Goal: Task Accomplishment & Management: Use online tool/utility

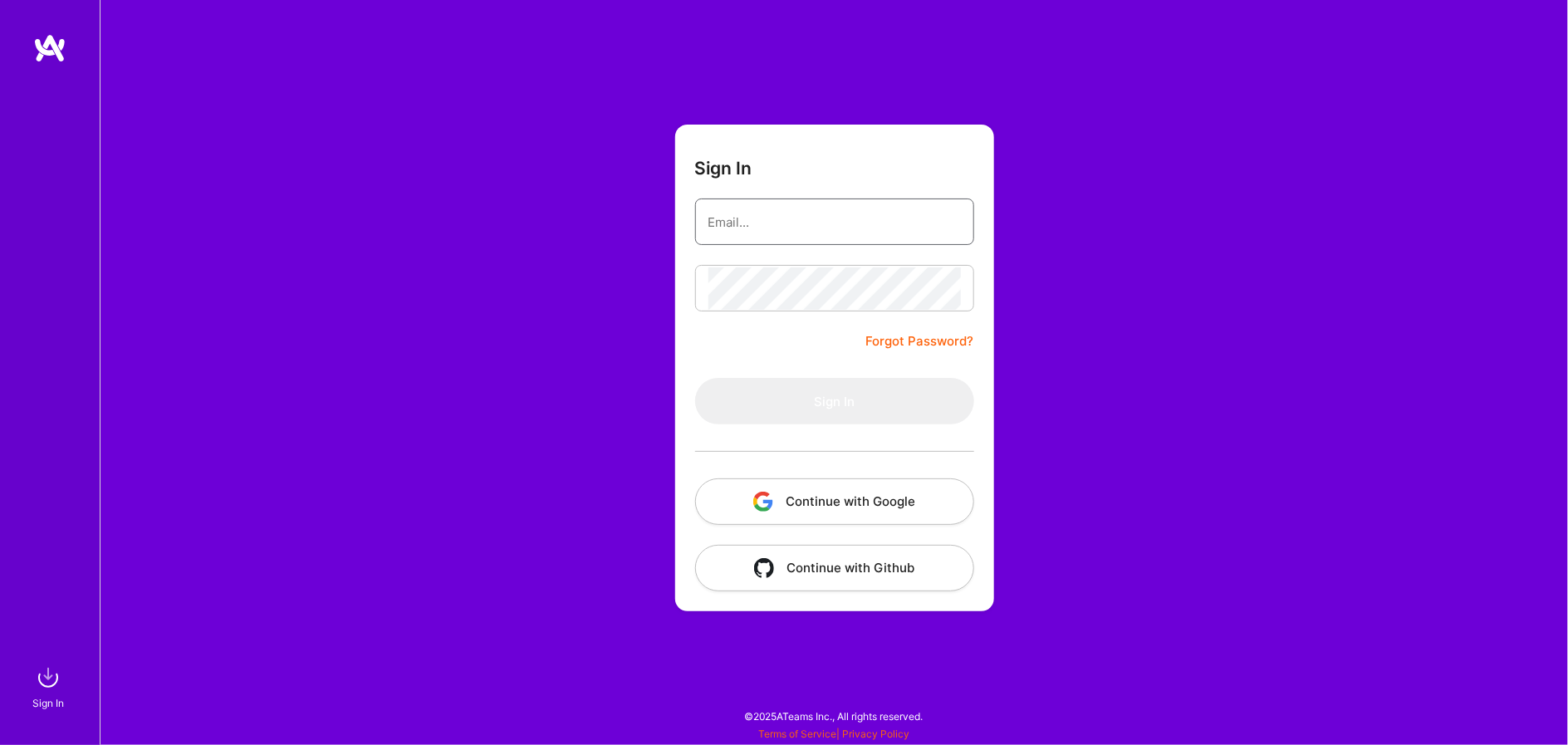
type input "[PERSON_NAME][EMAIL_ADDRESS][PERSON_NAME][DOMAIN_NAME]"
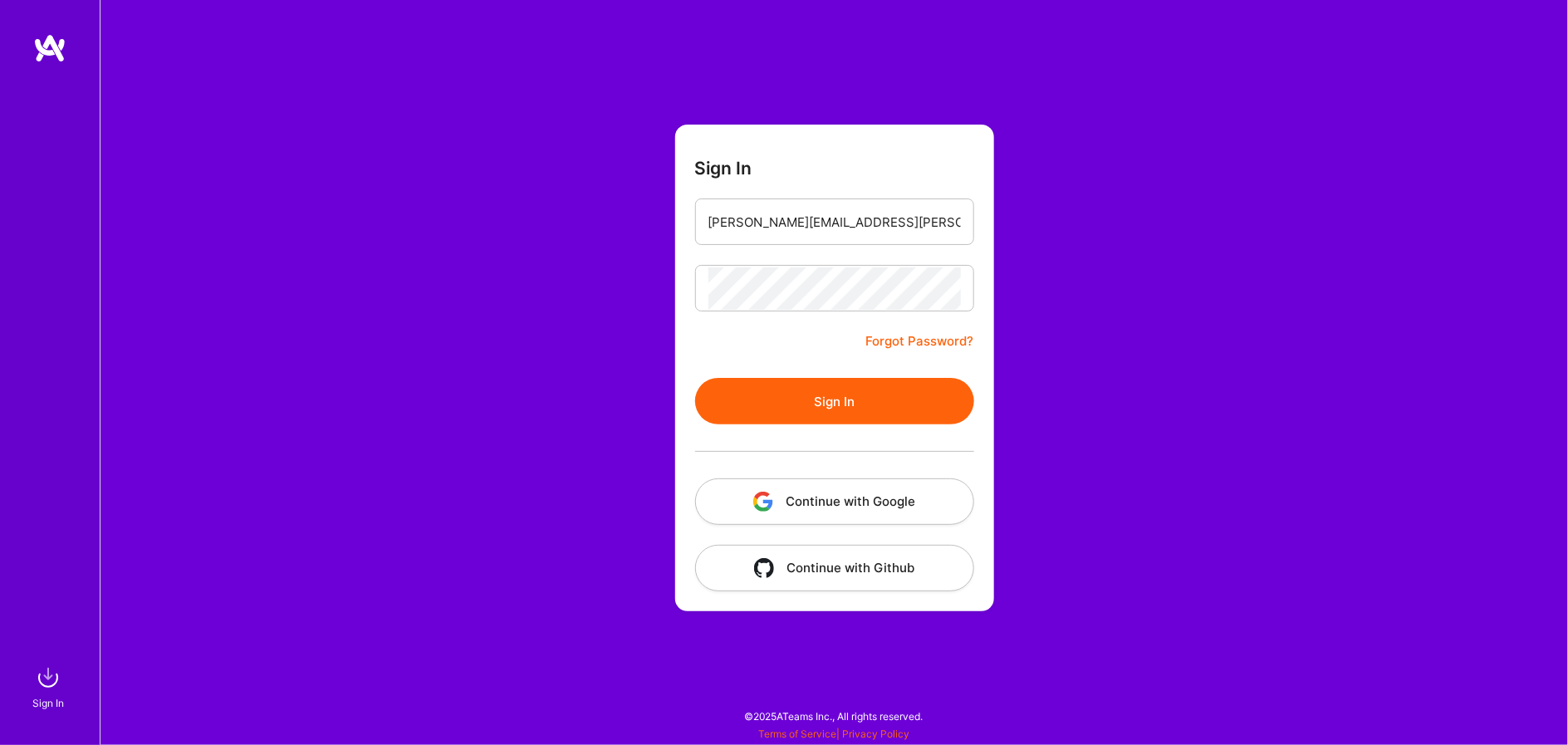
click at [786, 413] on button "Sign In" at bounding box center [835, 401] width 279 height 47
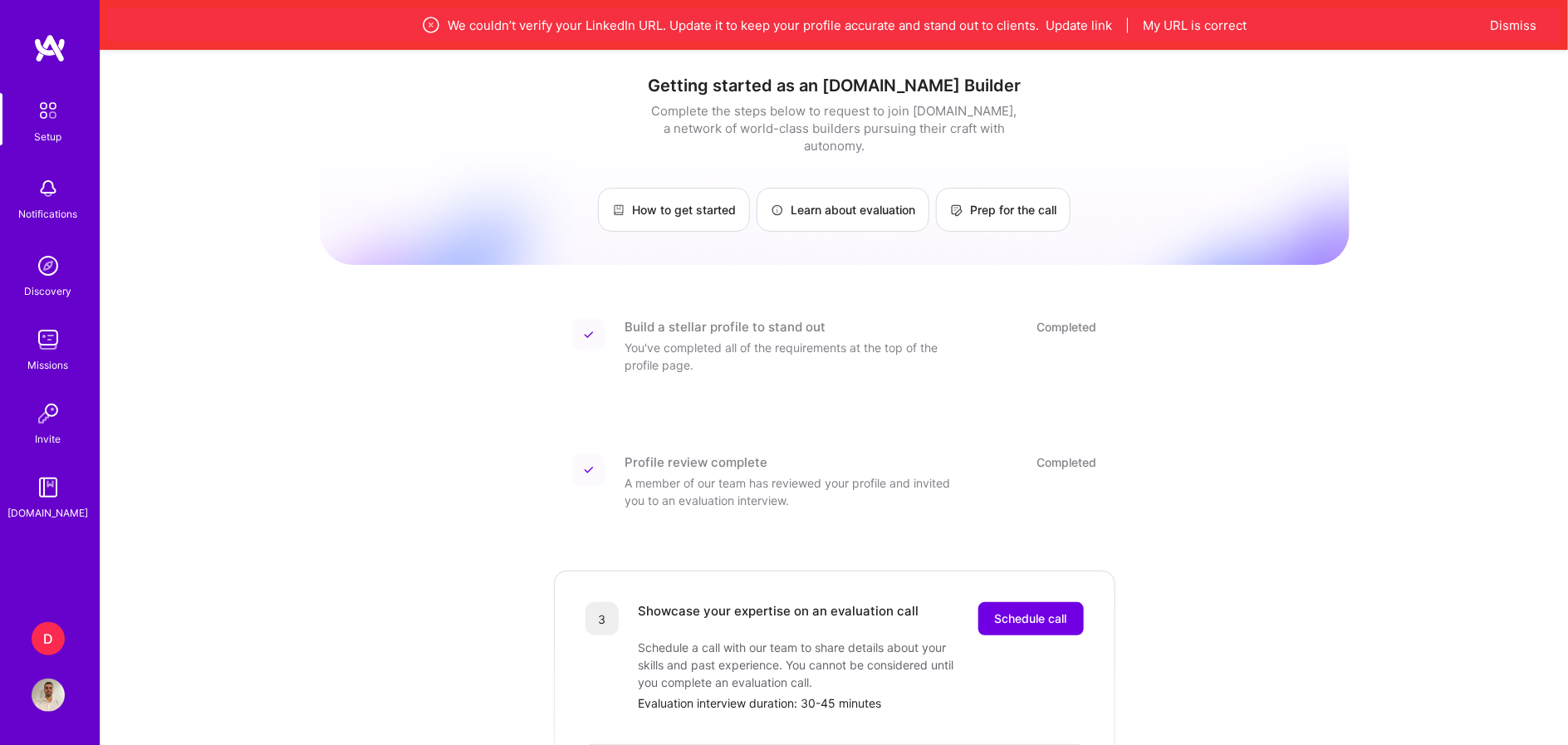
click at [50, 631] on div "D" at bounding box center [48, 638] width 33 height 33
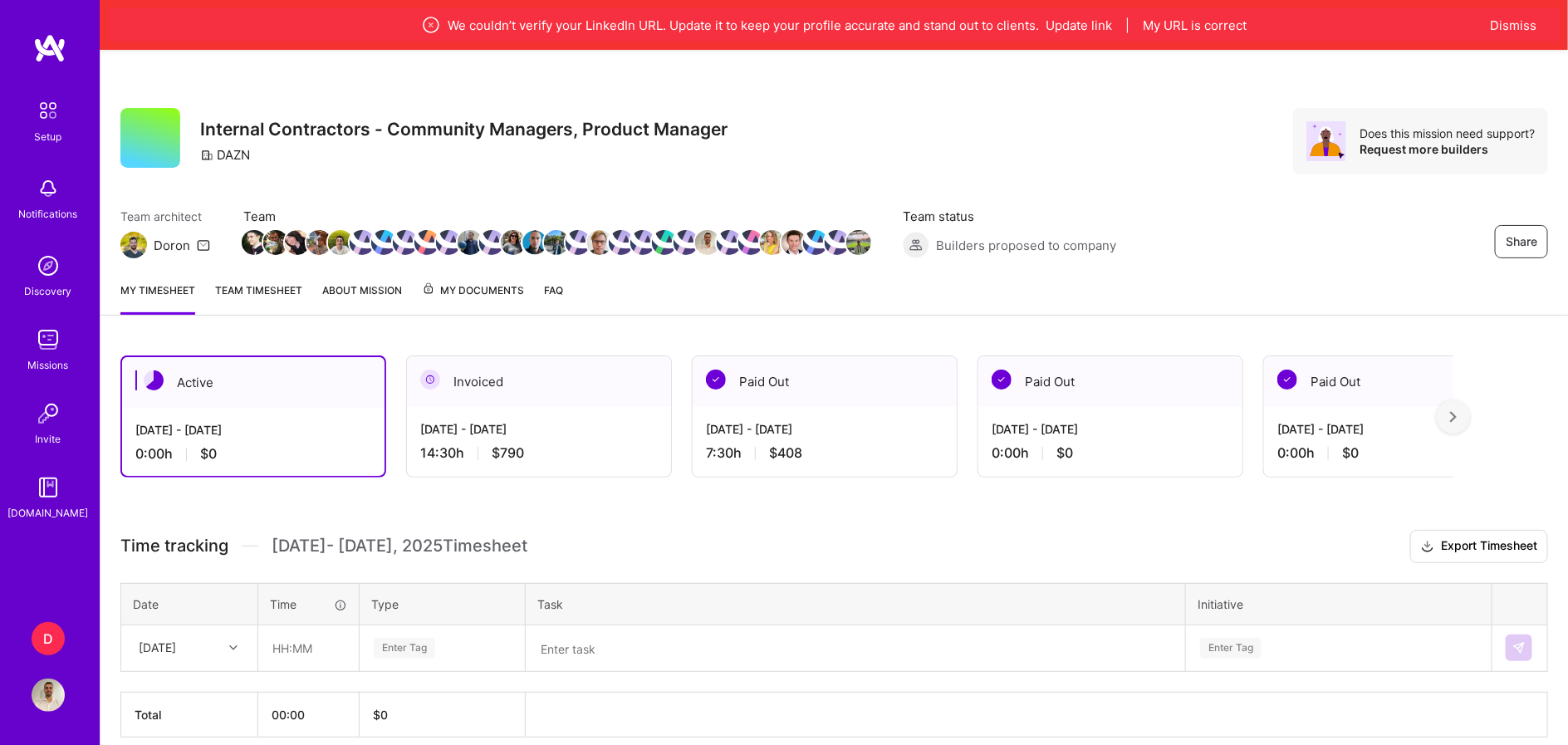
scroll to position [70, 0]
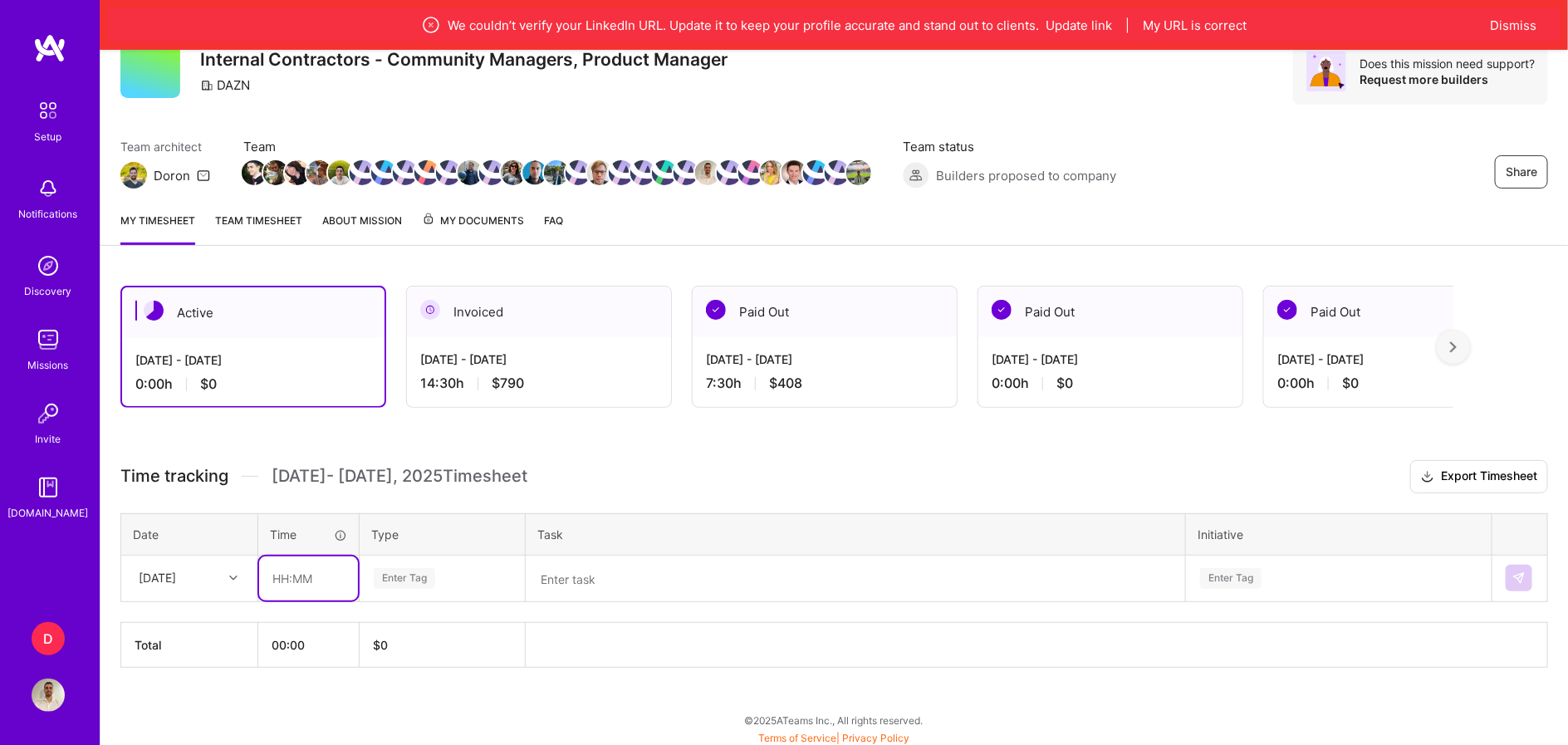
click at [283, 576] on input "text" at bounding box center [309, 579] width 99 height 44
type input "08:30"
click at [420, 580] on div "Enter Tag" at bounding box center [404, 579] width 62 height 26
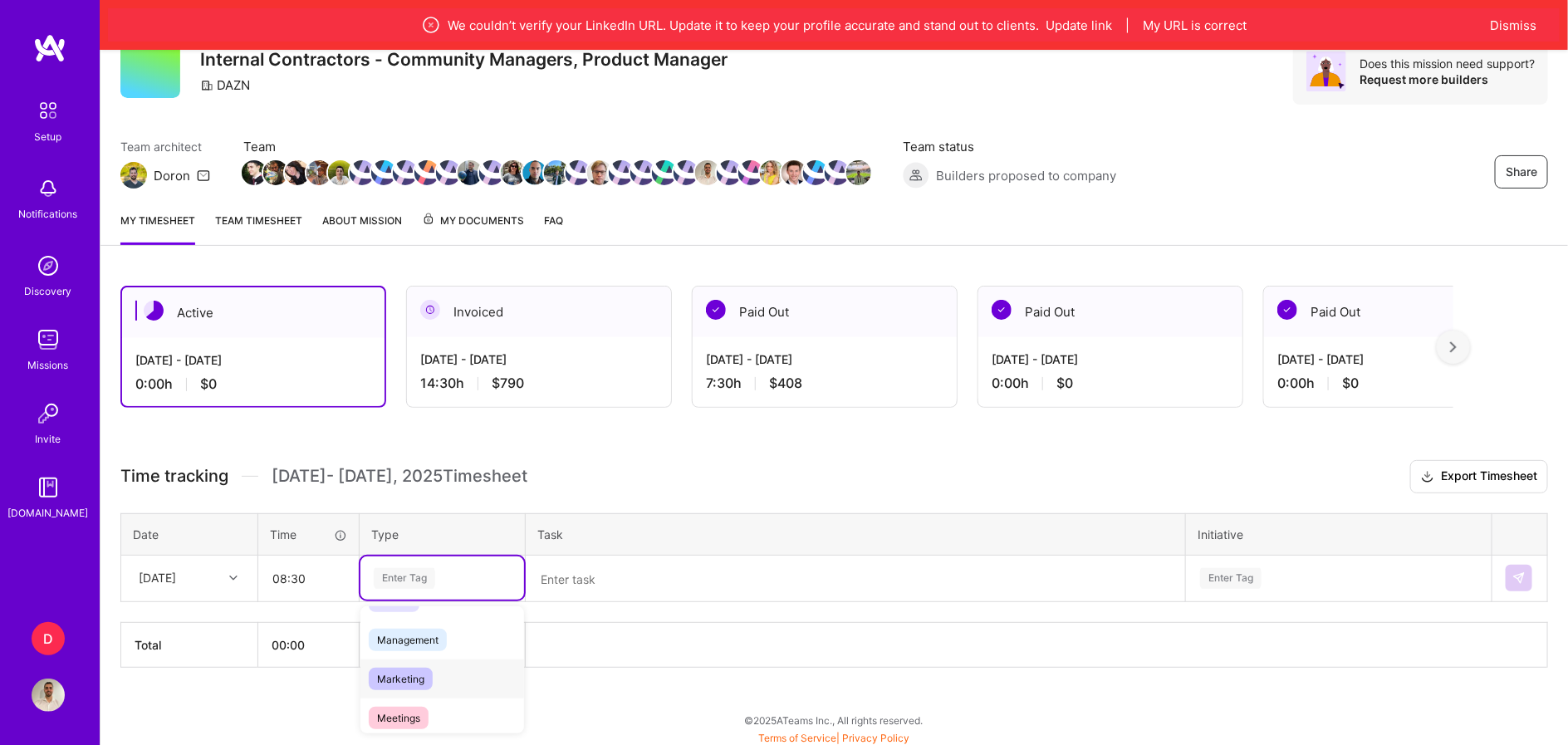
scroll to position [186, 0]
click at [446, 641] on span "Management" at bounding box center [407, 640] width 78 height 22
click at [583, 566] on textarea at bounding box center [855, 579] width 656 height 43
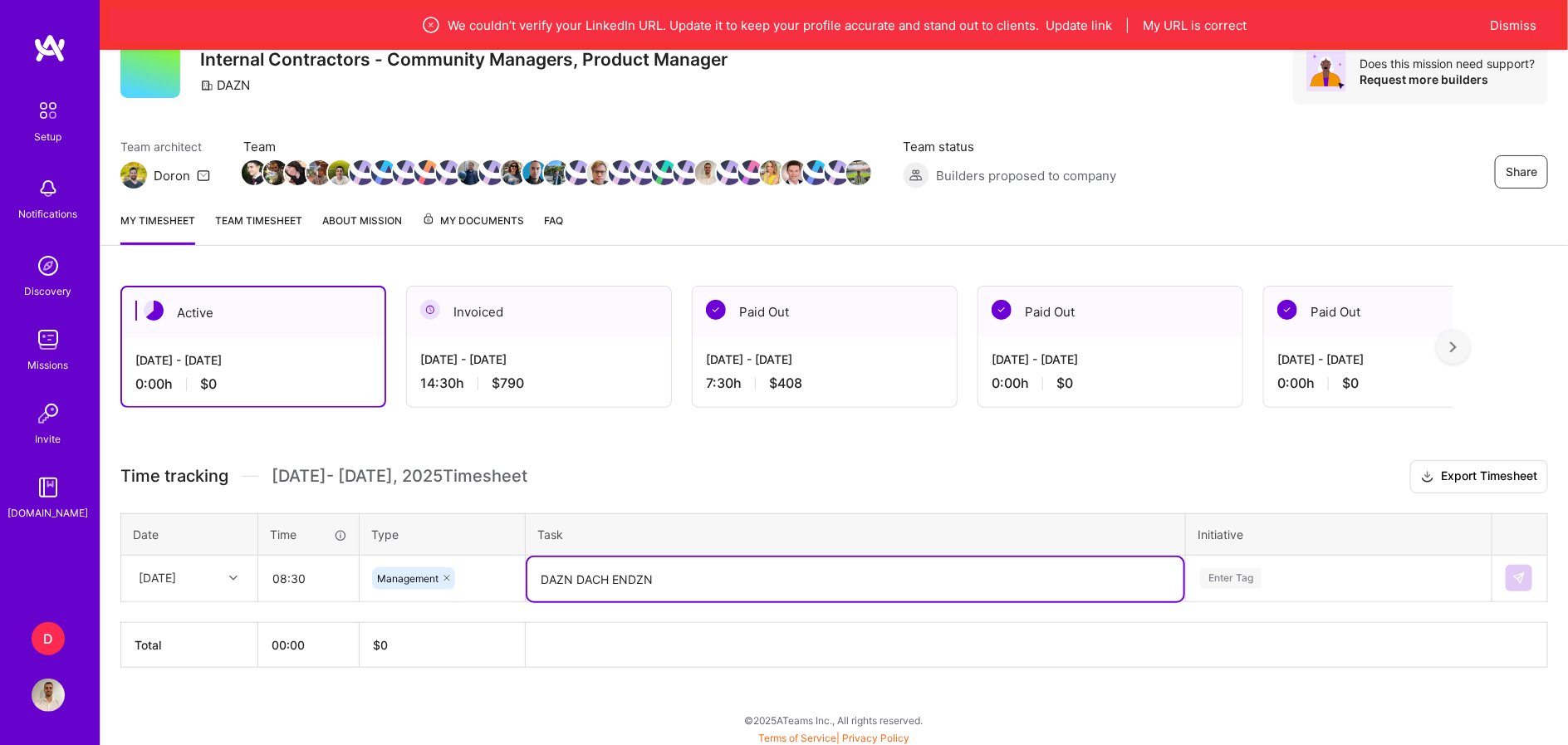
click at [616, 583] on textarea "DAZN DACH ENDZN" at bounding box center [855, 580] width 656 height 44
click at [758, 587] on textarea "DAZN DACH ENFL NDZN" at bounding box center [855, 580] width 656 height 44
click at [618, 578] on textarea "DAZN DACH ENFL NDZN" at bounding box center [855, 580] width 656 height 44
click at [637, 577] on textarea "DAZN DACH NFL NDZN" at bounding box center [855, 580] width 656 height 44
click at [703, 579] on textarea "DAZN DACH NFL ENDZN" at bounding box center [855, 580] width 656 height 44
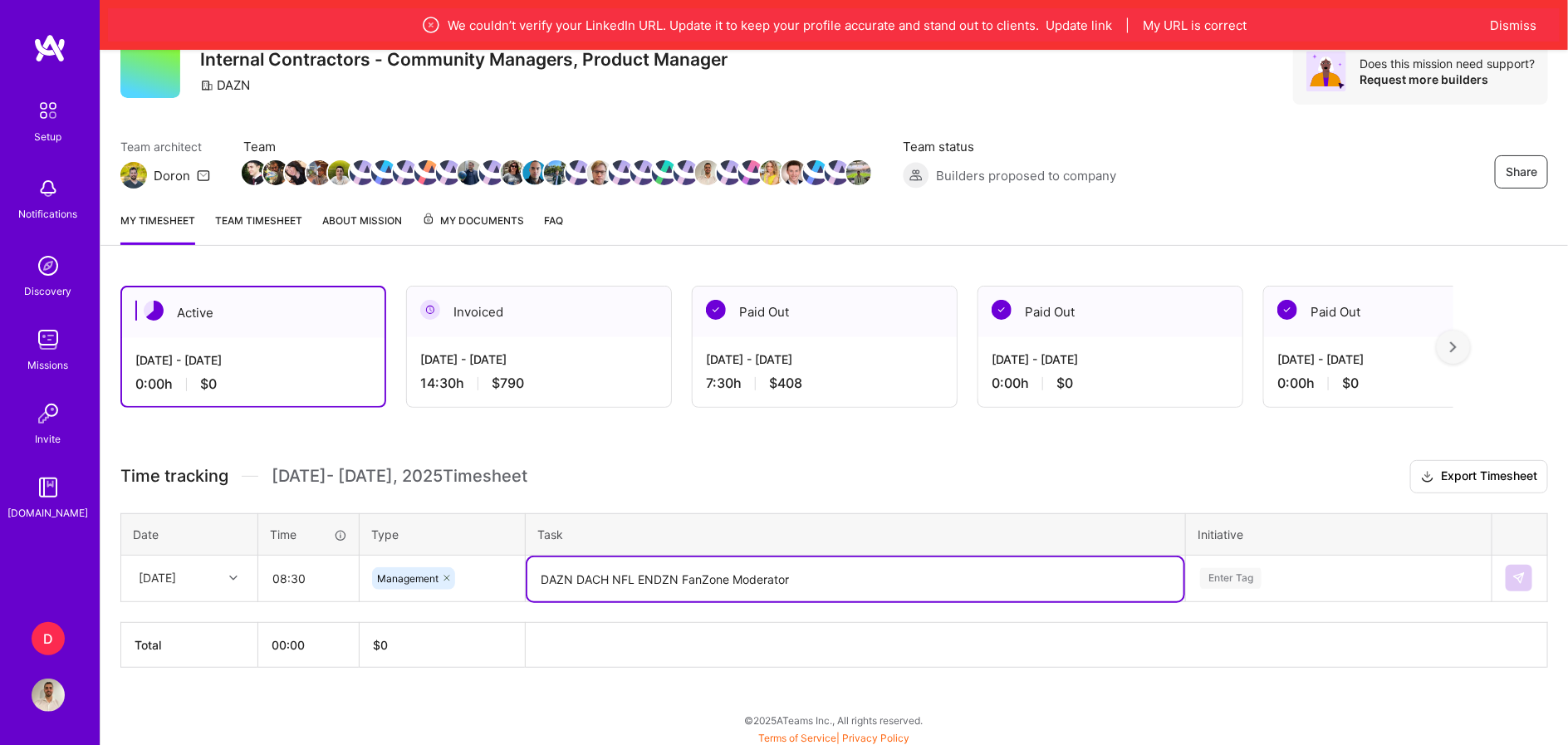
type textarea "DAZN DACH NFL ENDZN FanZone Moderator"
click at [1248, 570] on div "Enter Tag" at bounding box center [1338, 578] width 304 height 43
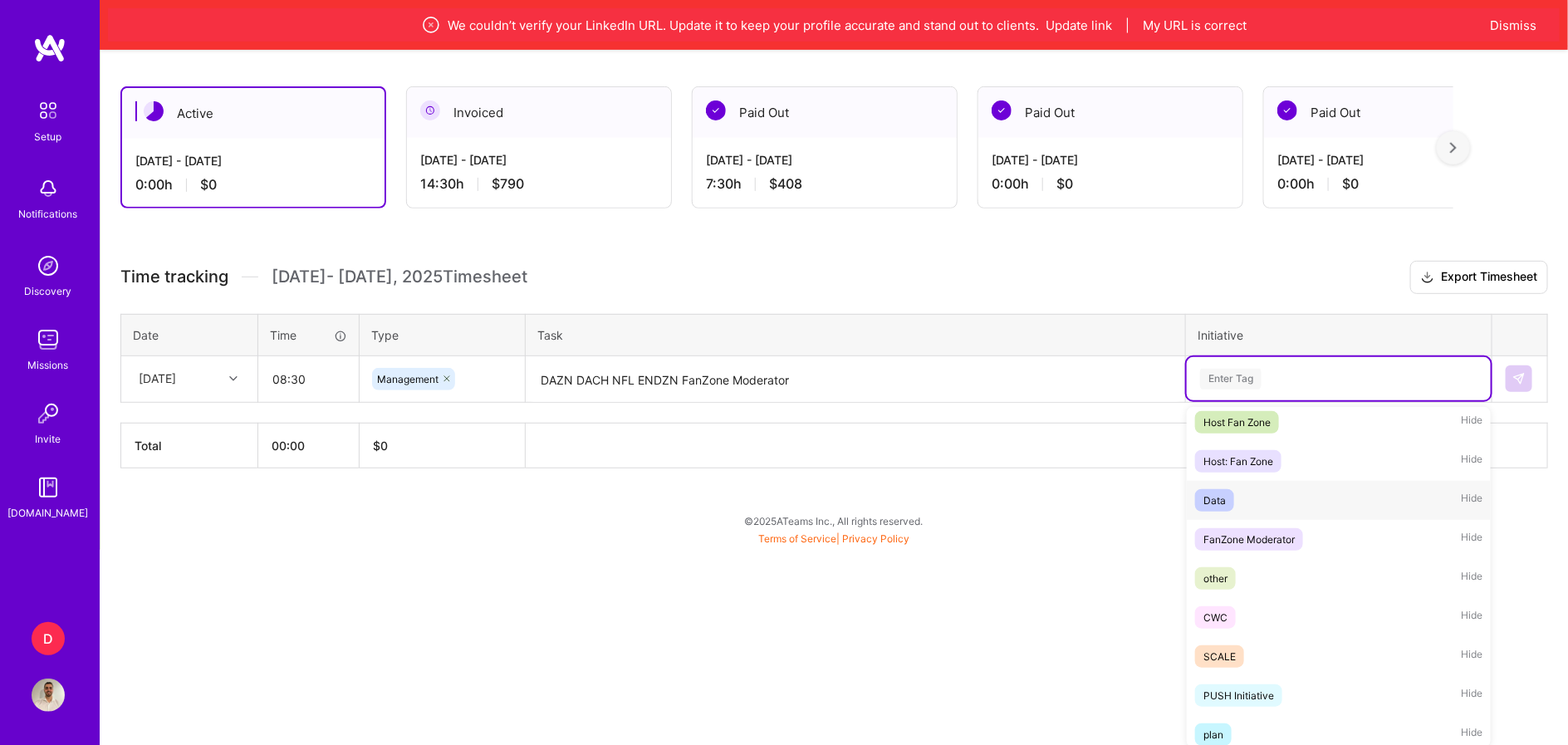
scroll to position [953, 0]
click at [1261, 533] on div "FanZone Moderator" at bounding box center [1248, 536] width 91 height 17
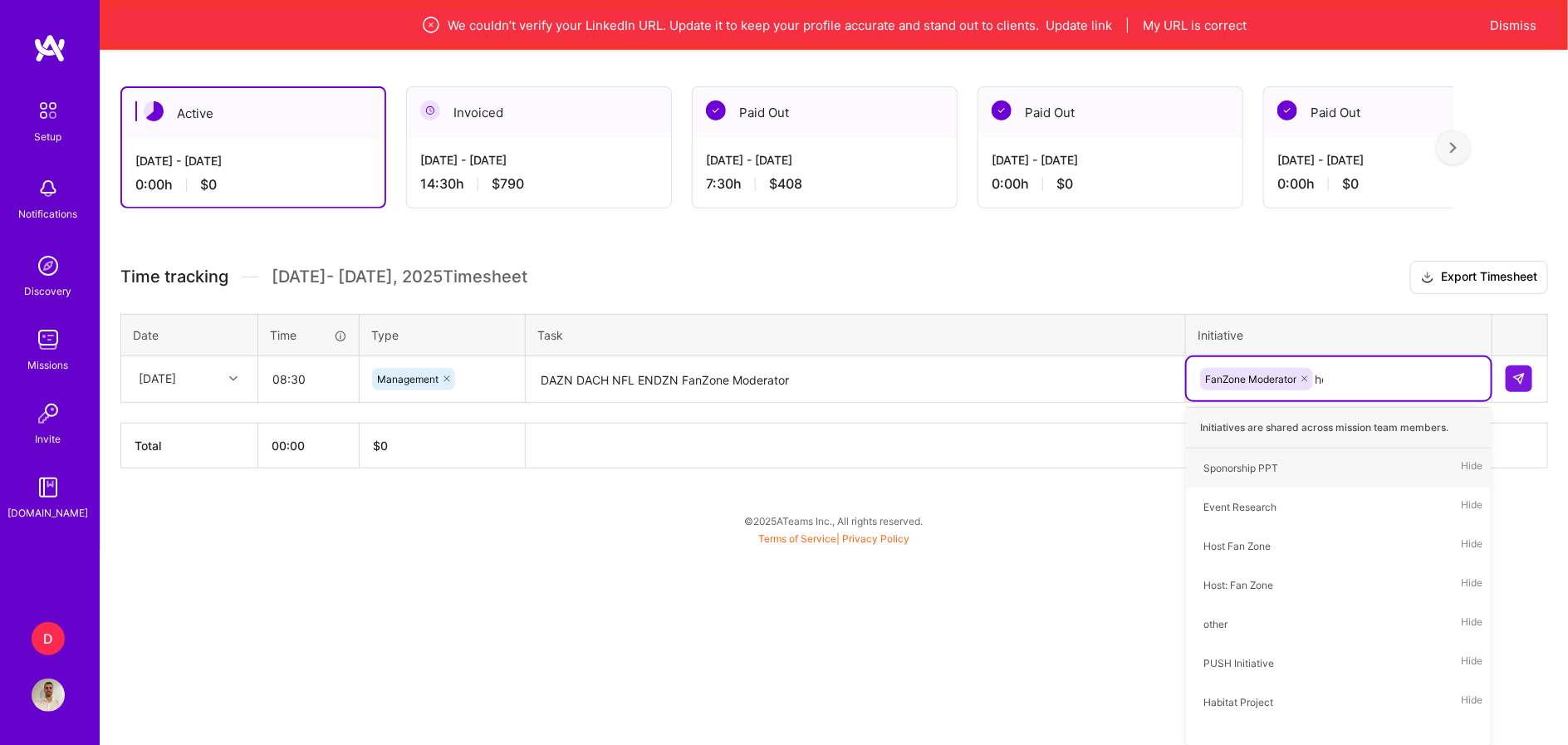
scroll to position [103, 0]
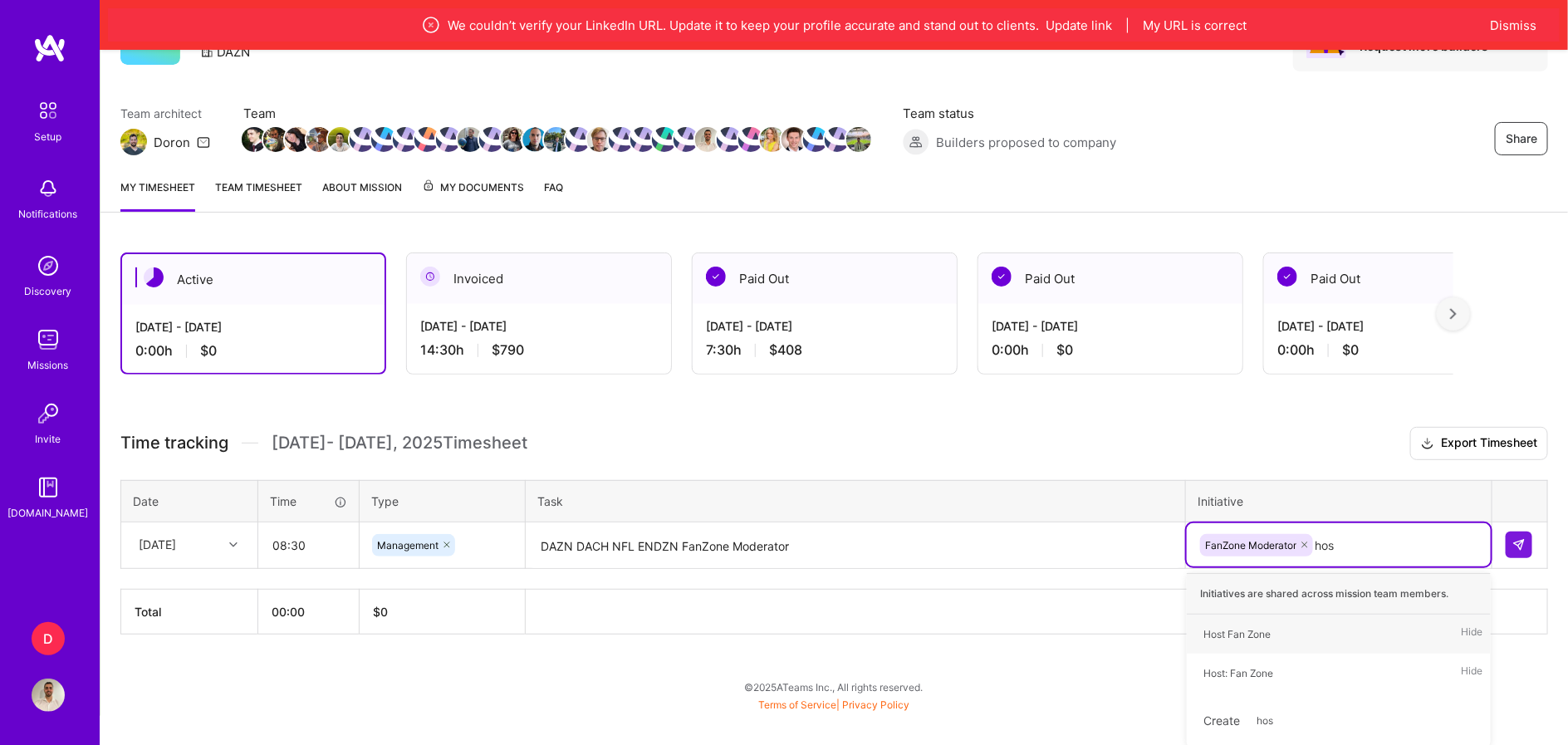
type input "host"
click at [1280, 638] on span "Host Fan Zone" at bounding box center [1236, 634] width 84 height 22
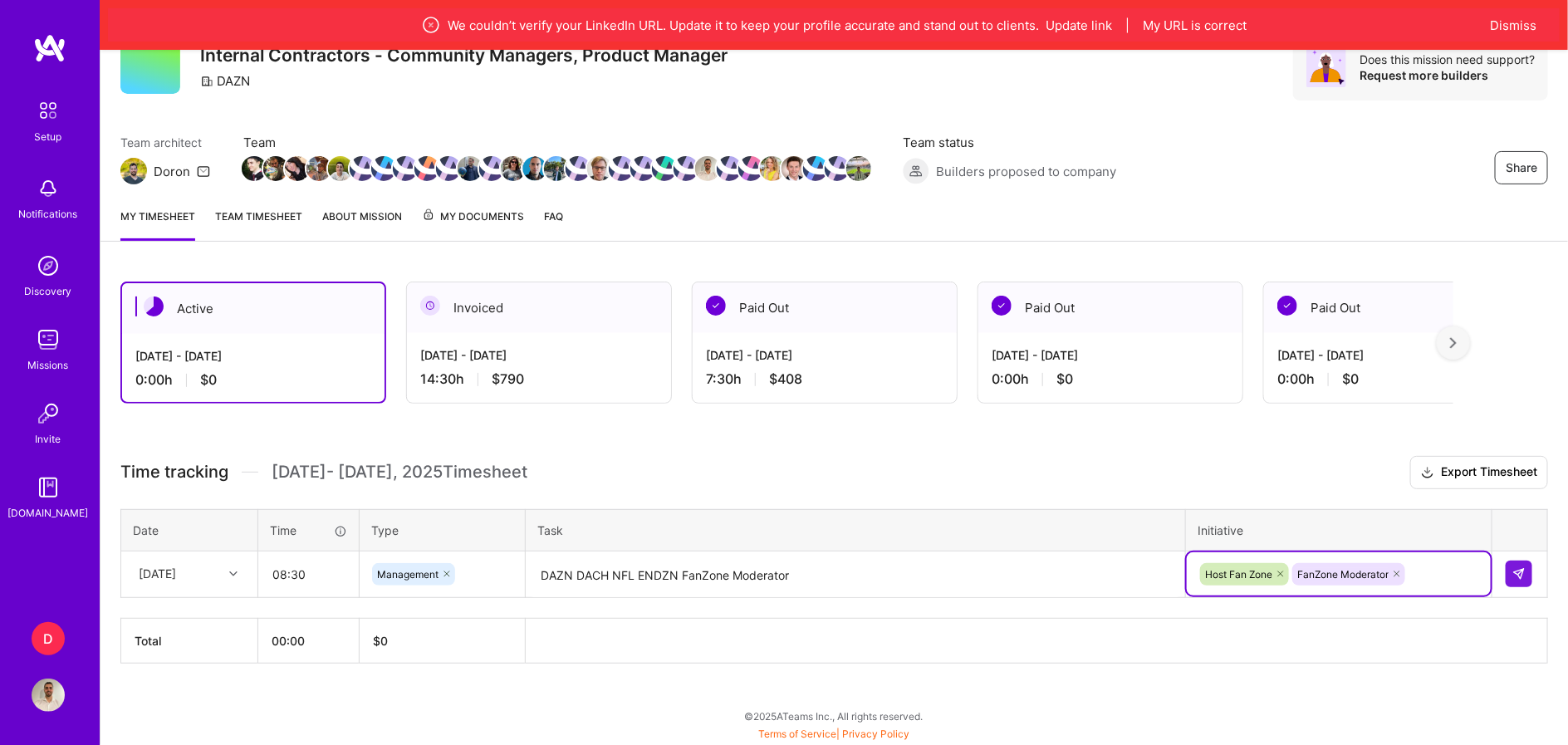
scroll to position [70, 0]
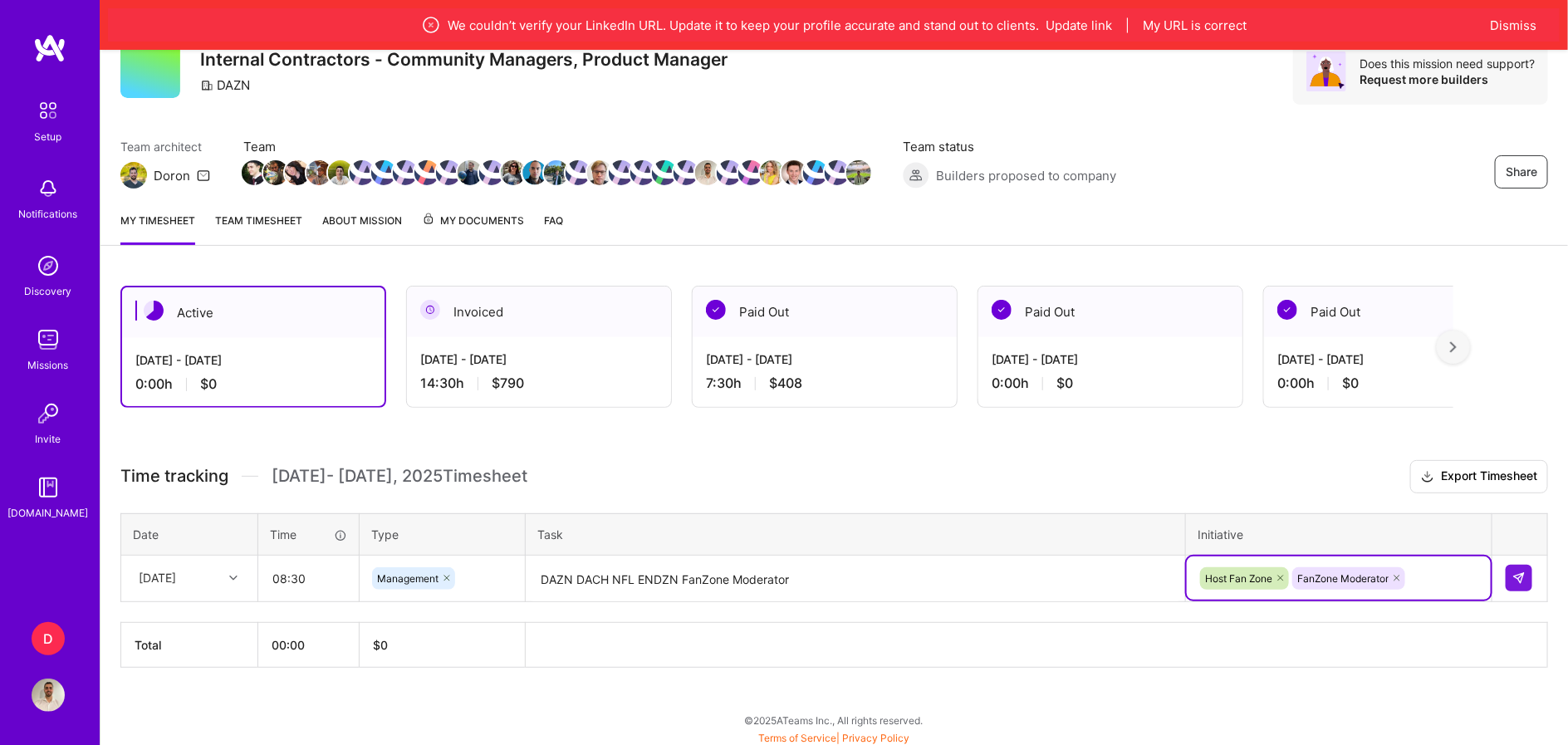
click at [239, 577] on div at bounding box center [235, 579] width 26 height 22
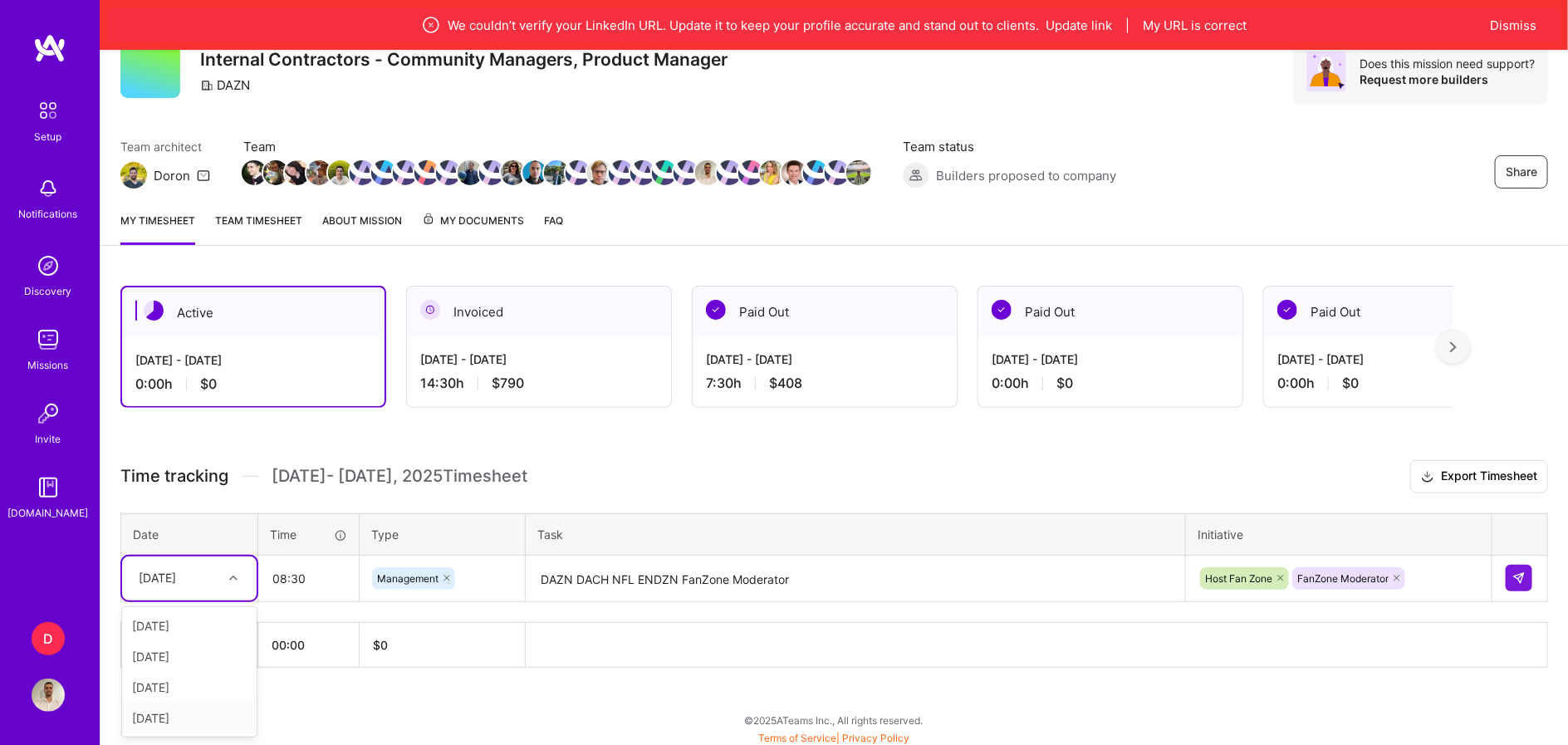
click at [172, 716] on div "[DATE]" at bounding box center [189, 717] width 134 height 30
click at [1450, 575] on div "Host Fan Zone FanZone Moderator" at bounding box center [1338, 578] width 304 height 43
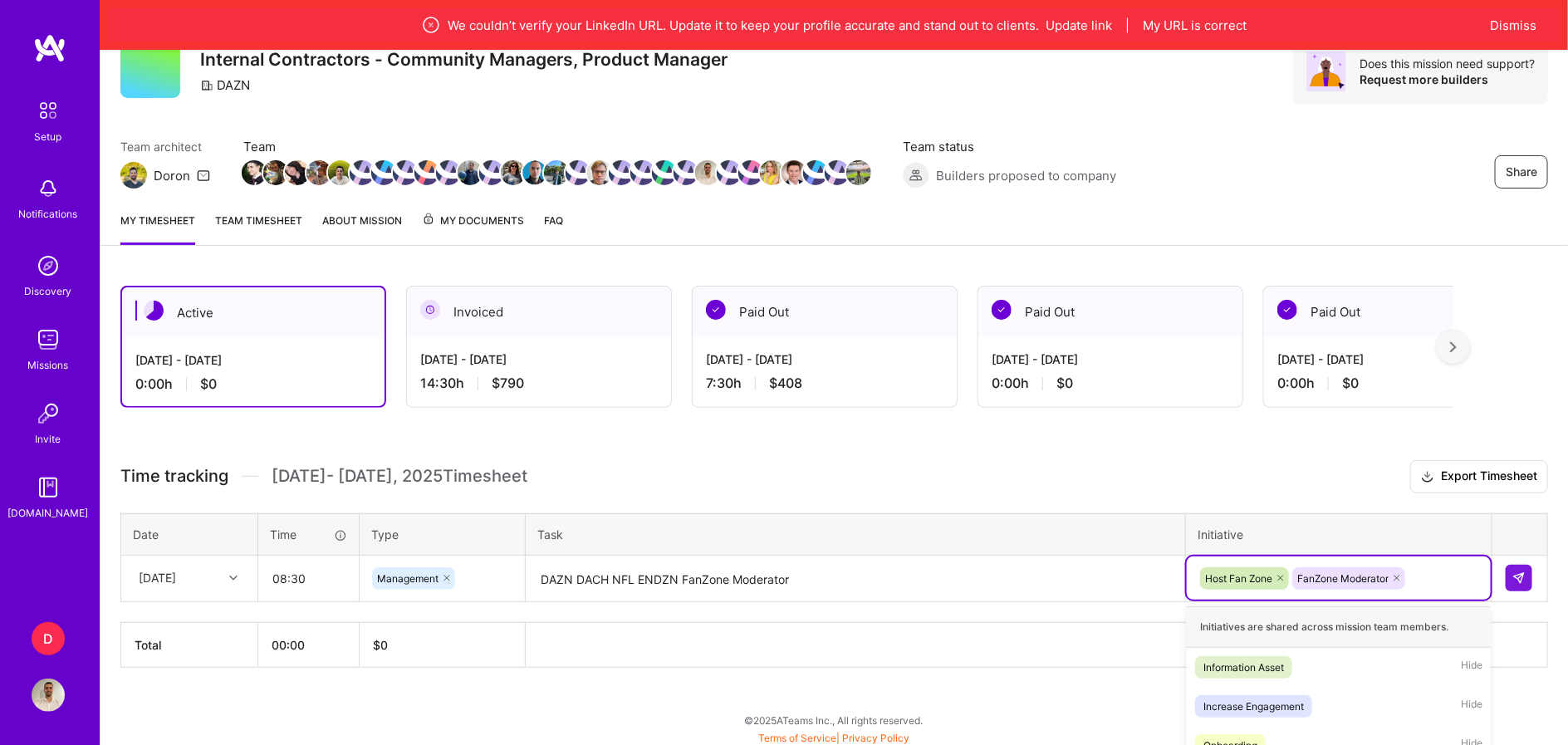
scroll to position [269, 0]
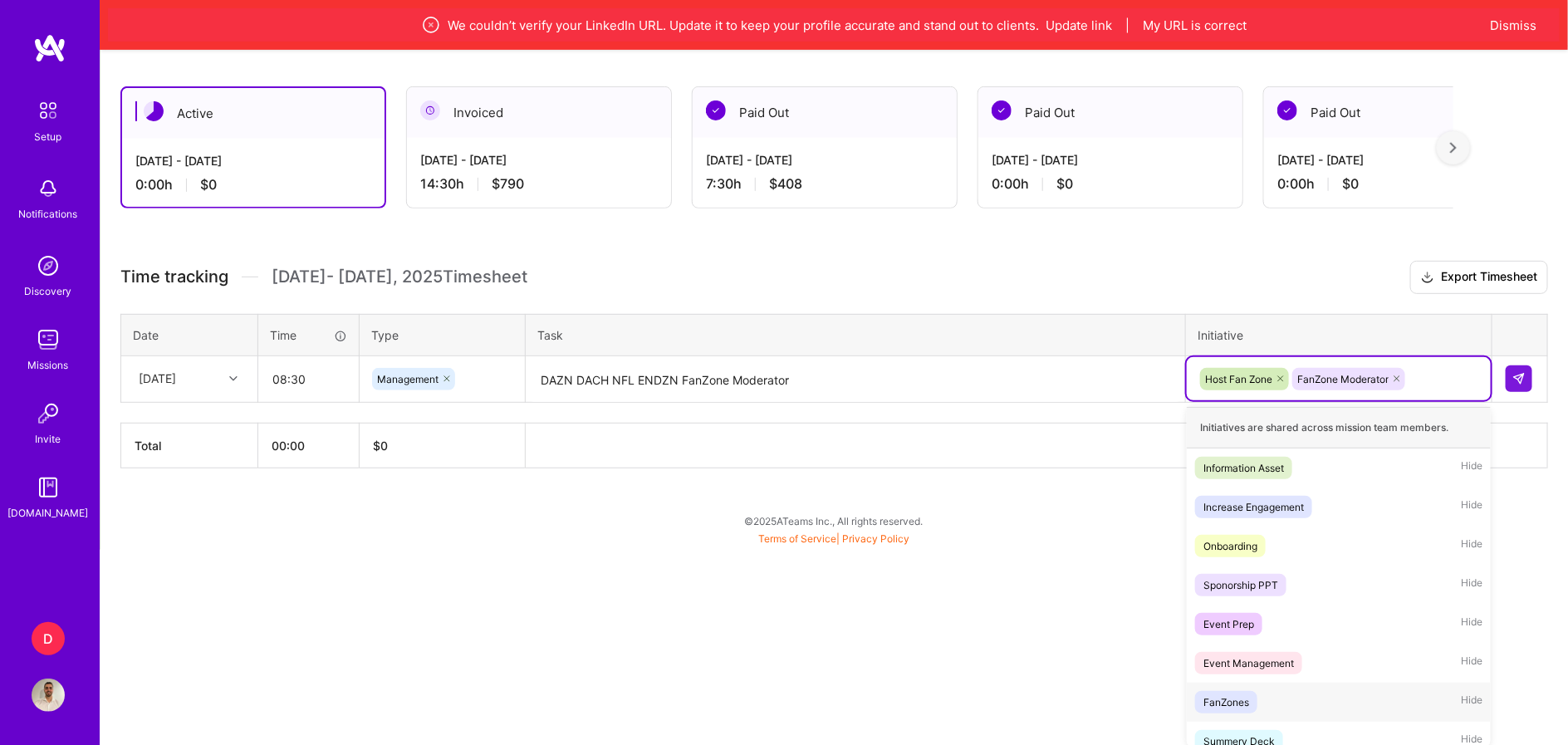
click at [1364, 693] on div "FanZones Hide" at bounding box center [1338, 702] width 304 height 39
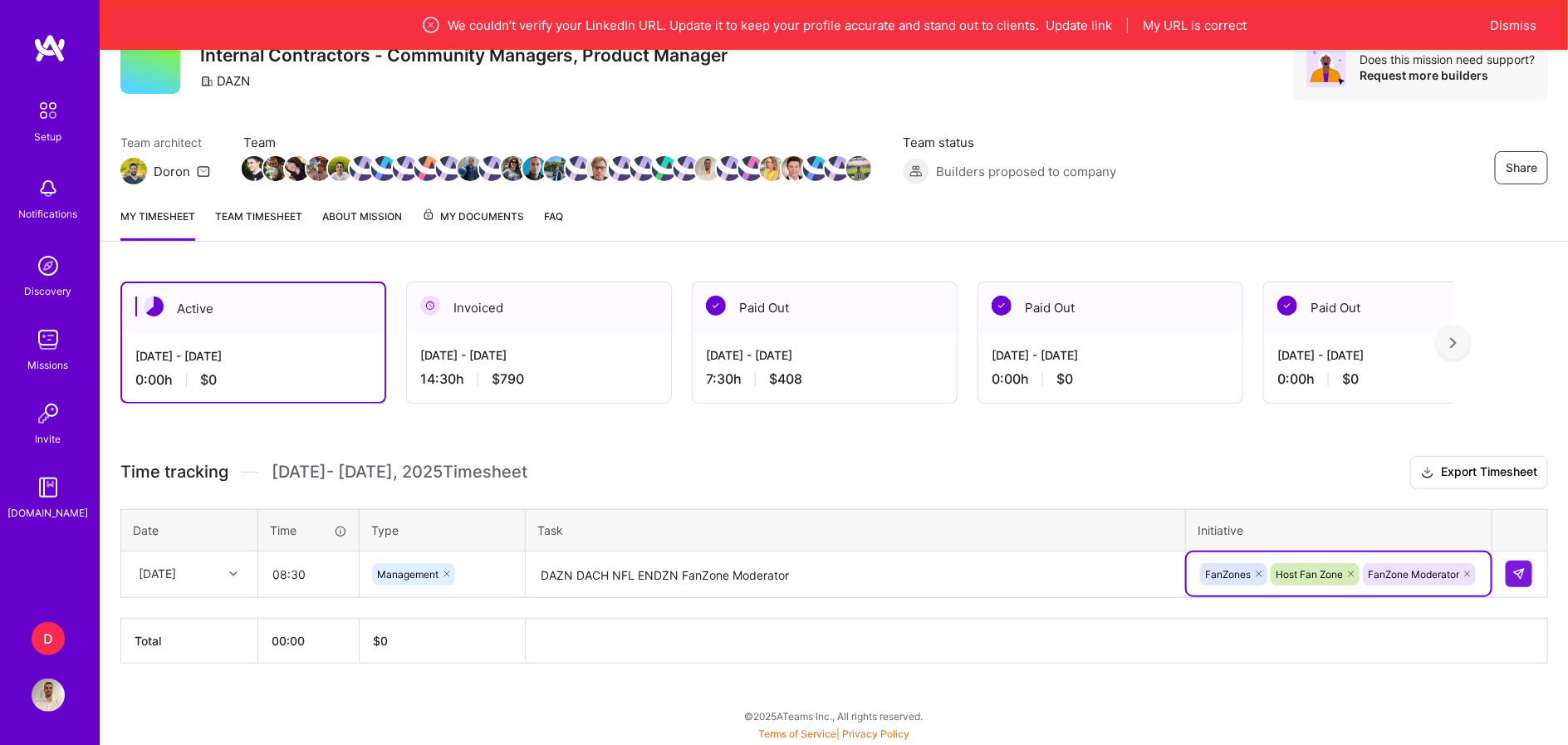
scroll to position [70, 0]
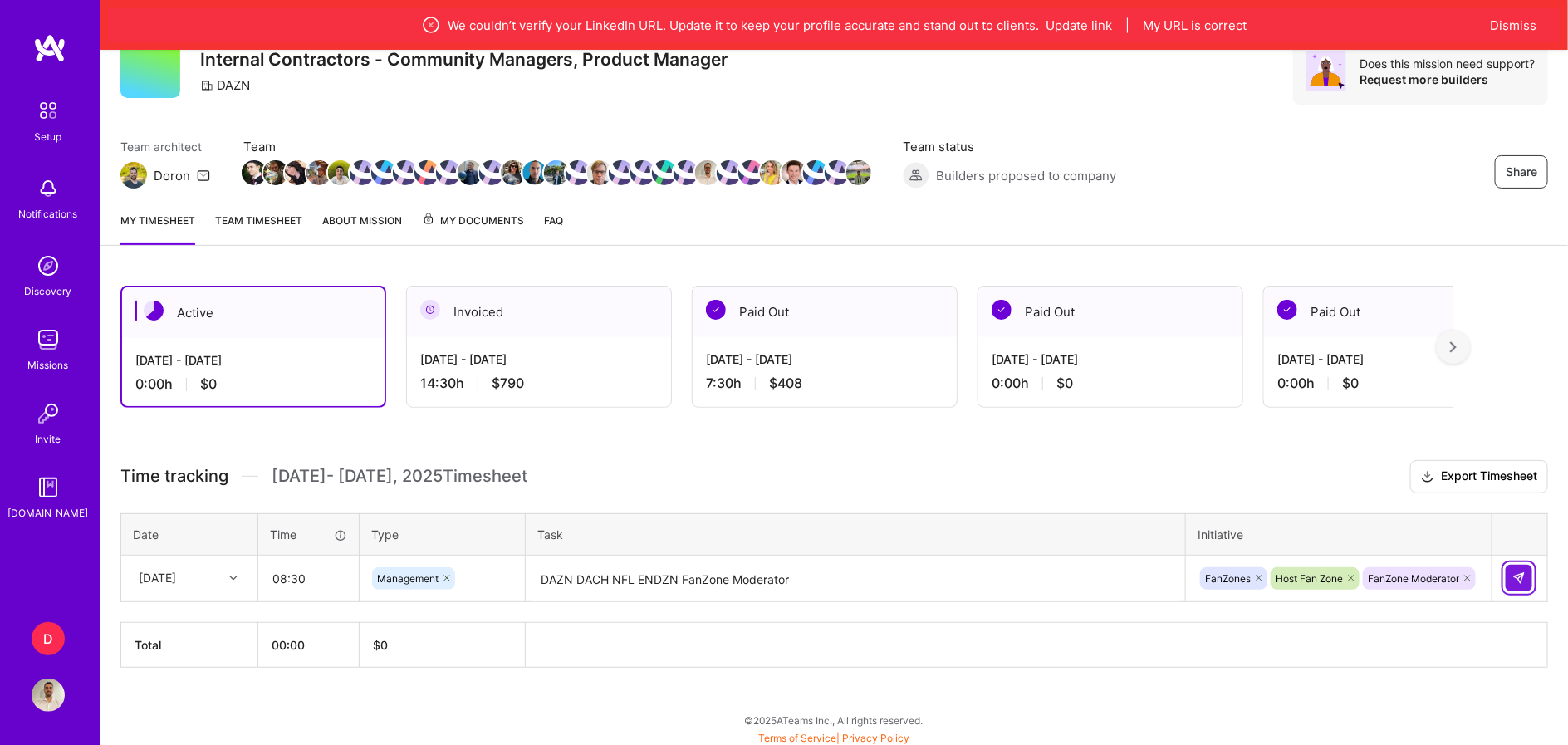
click at [1513, 571] on img at bounding box center [1519, 578] width 13 height 13
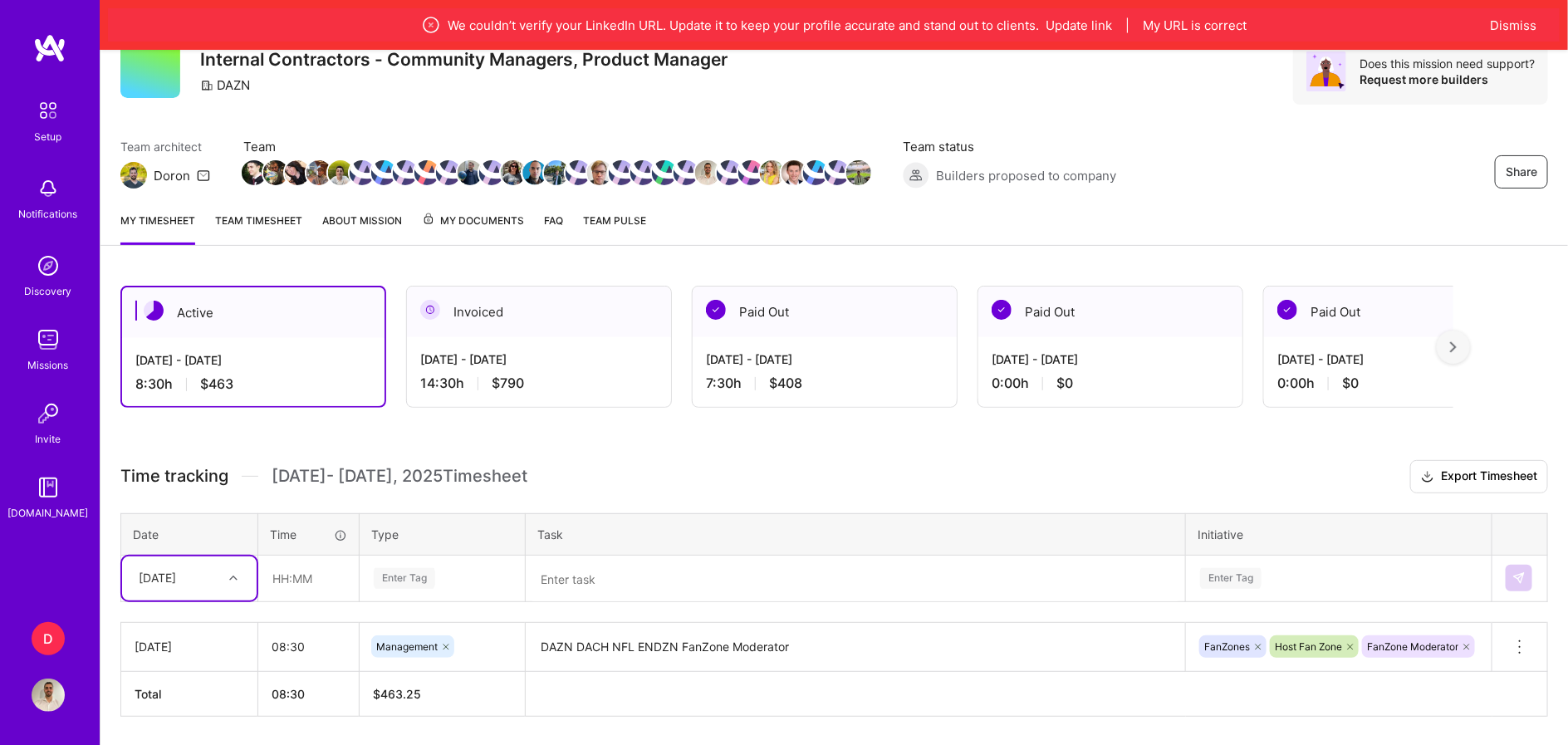
scroll to position [119, 0]
